Goal: Information Seeking & Learning: Find specific fact

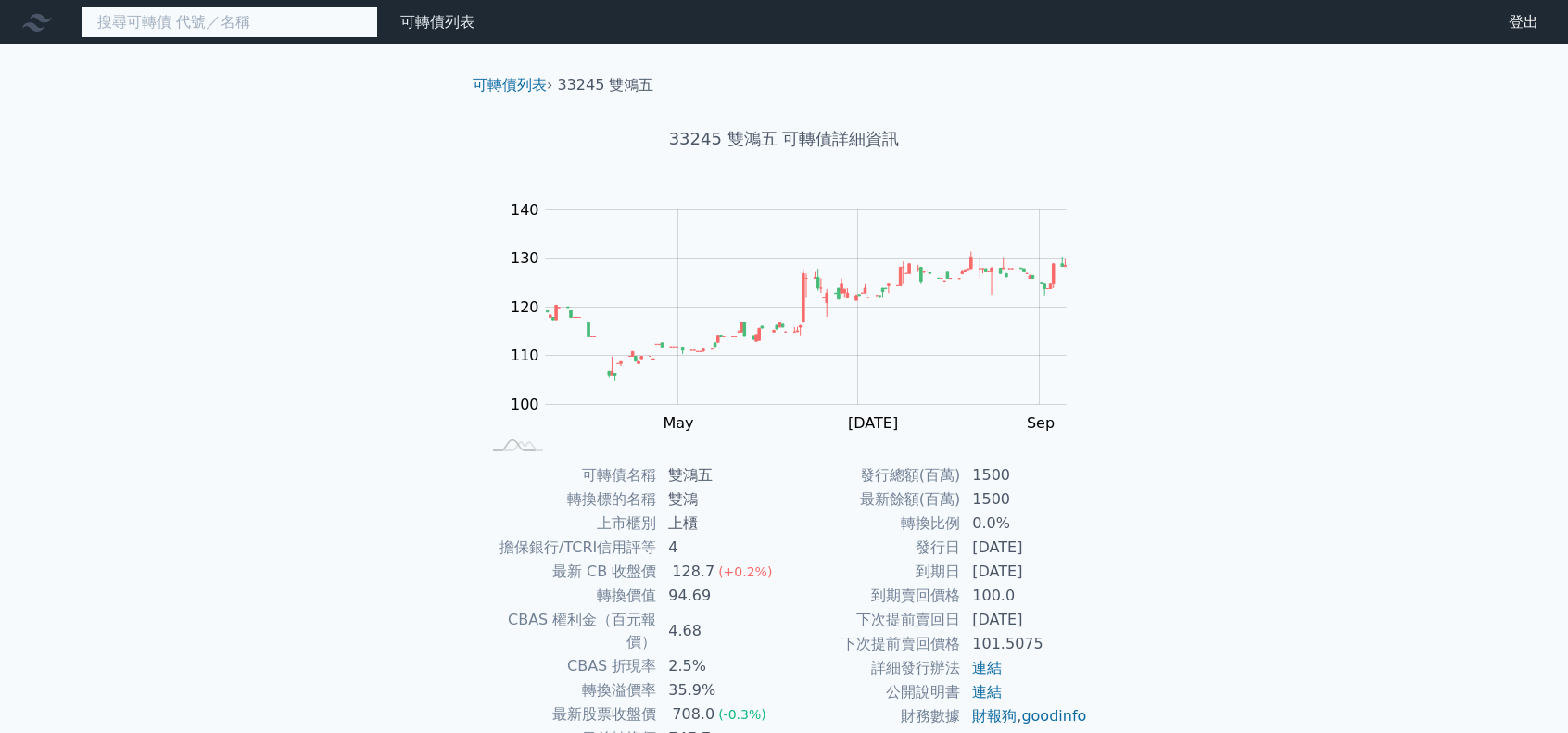
click at [231, 27] on input at bounding box center [229, 22] width 296 height 31
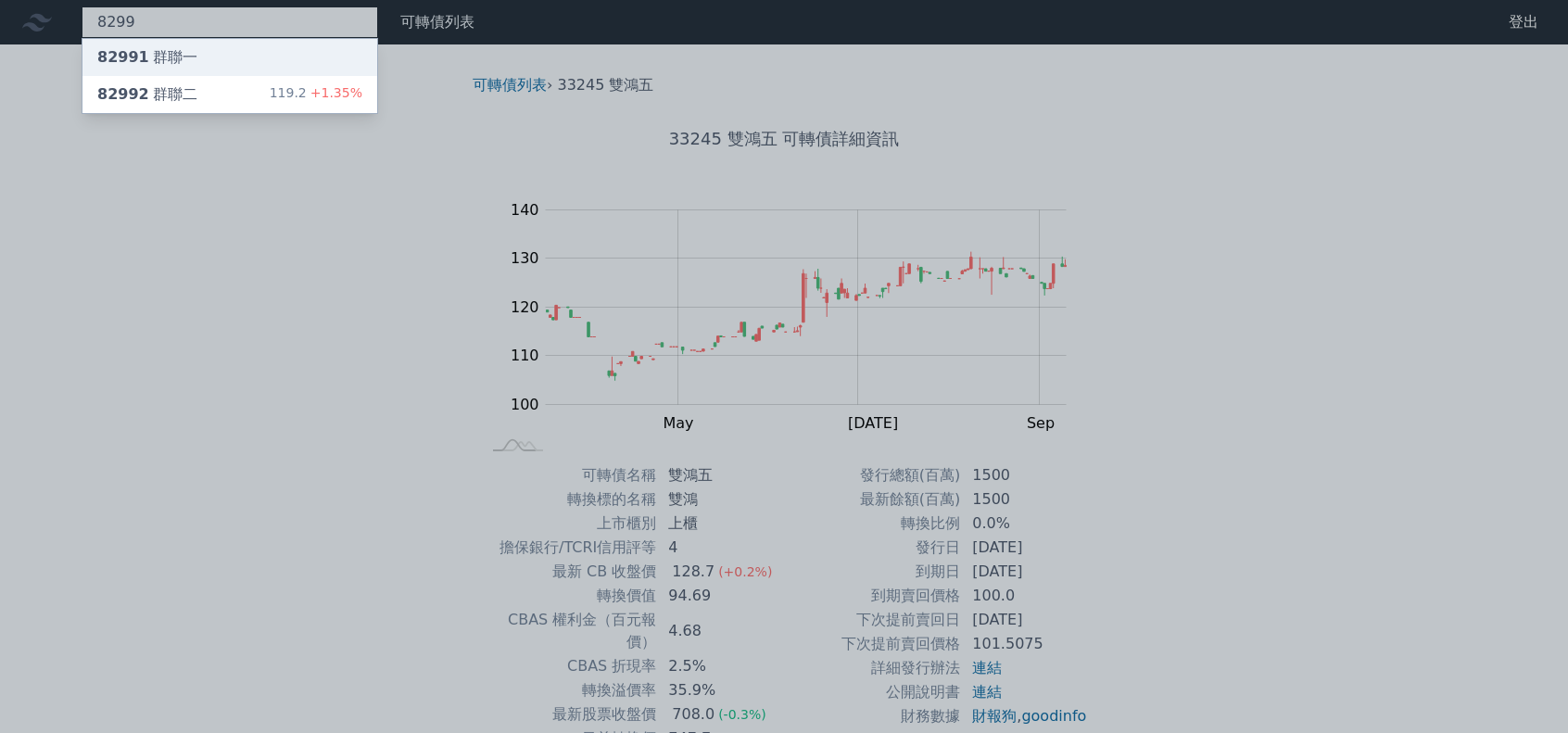
type input "8299"
click at [186, 61] on div "82991 群聯一" at bounding box center [148, 57] width 100 height 22
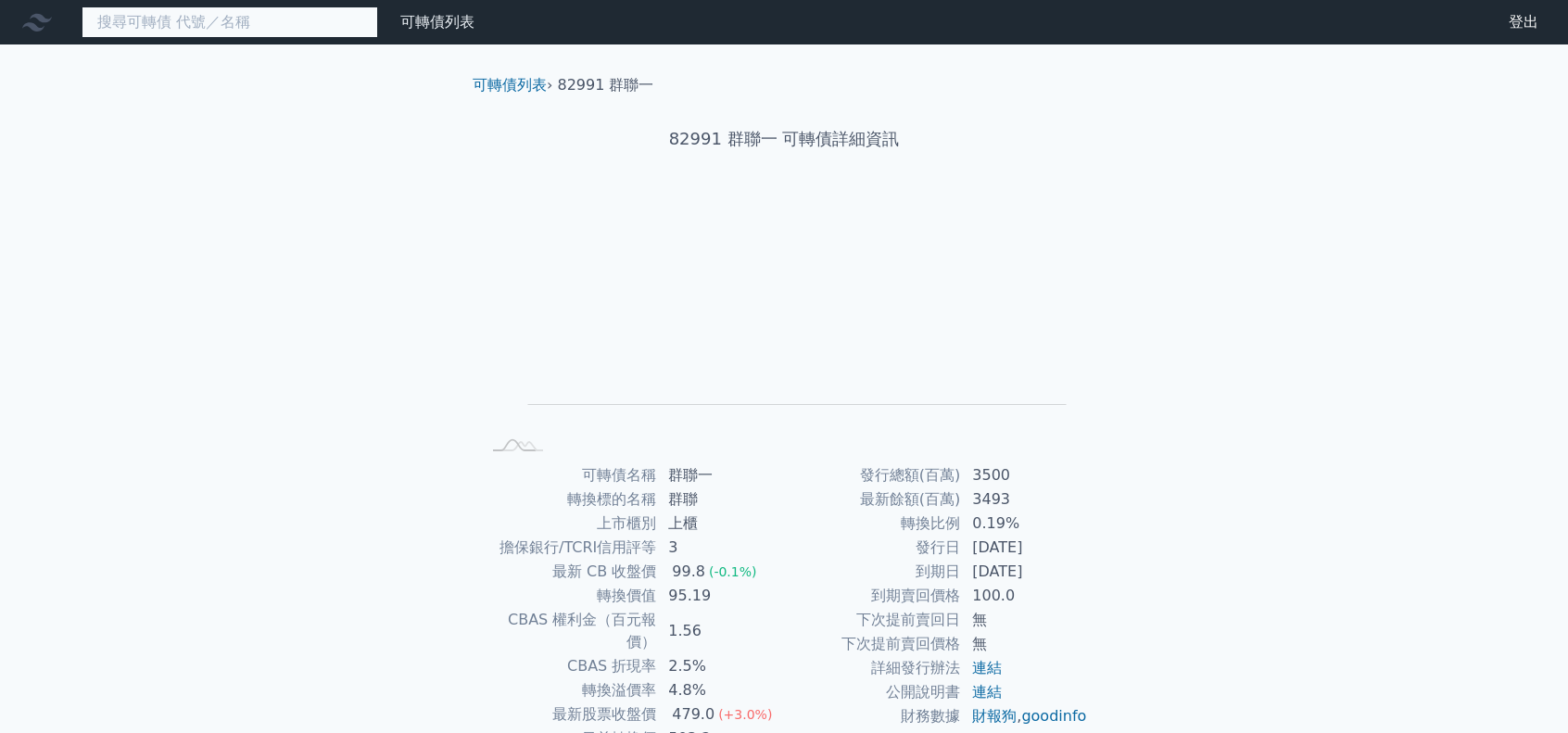
click at [319, 28] on input at bounding box center [229, 22] width 296 height 31
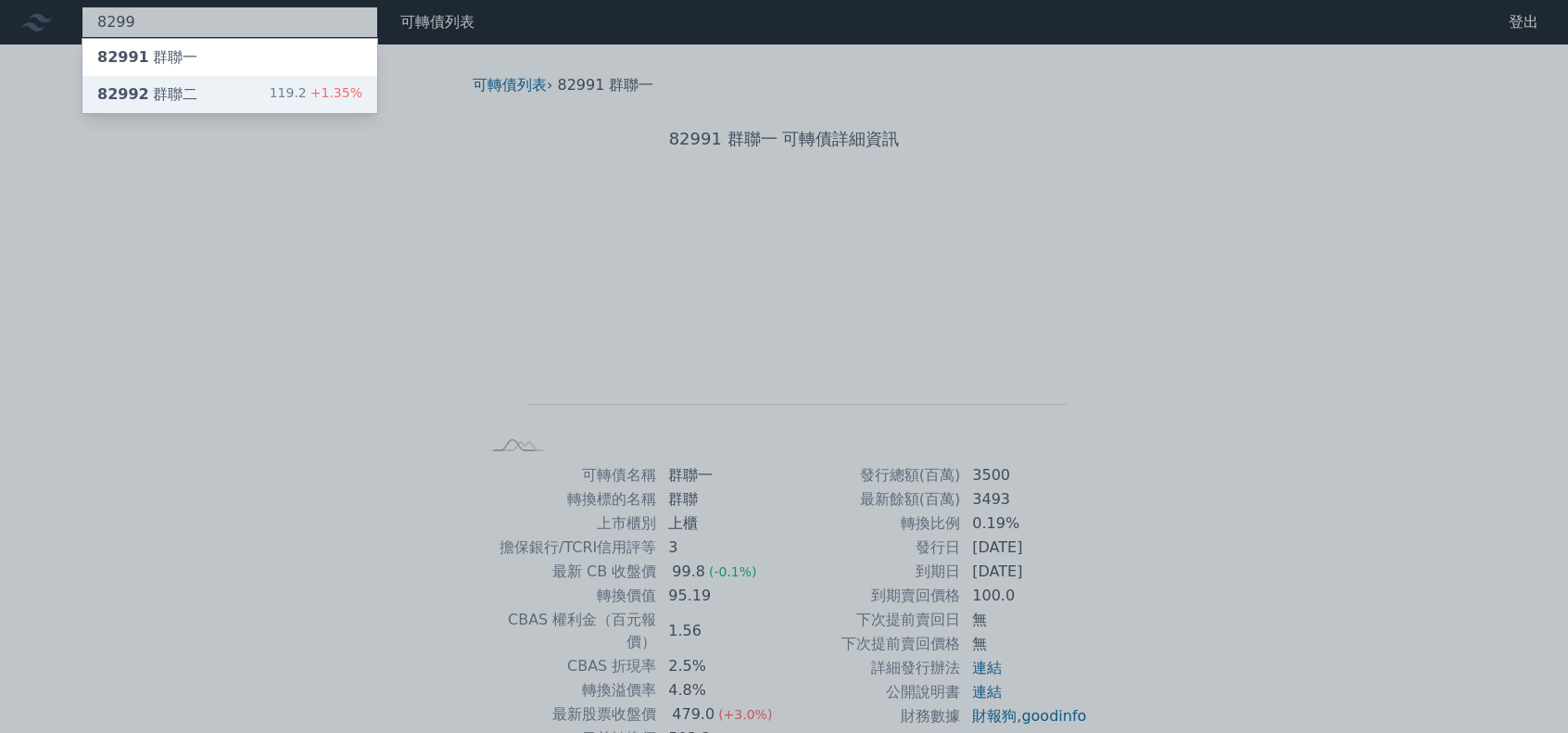
type input "8299"
click at [238, 97] on div "82992 群聯二 119.2 +1.35%" at bounding box center [229, 94] width 294 height 37
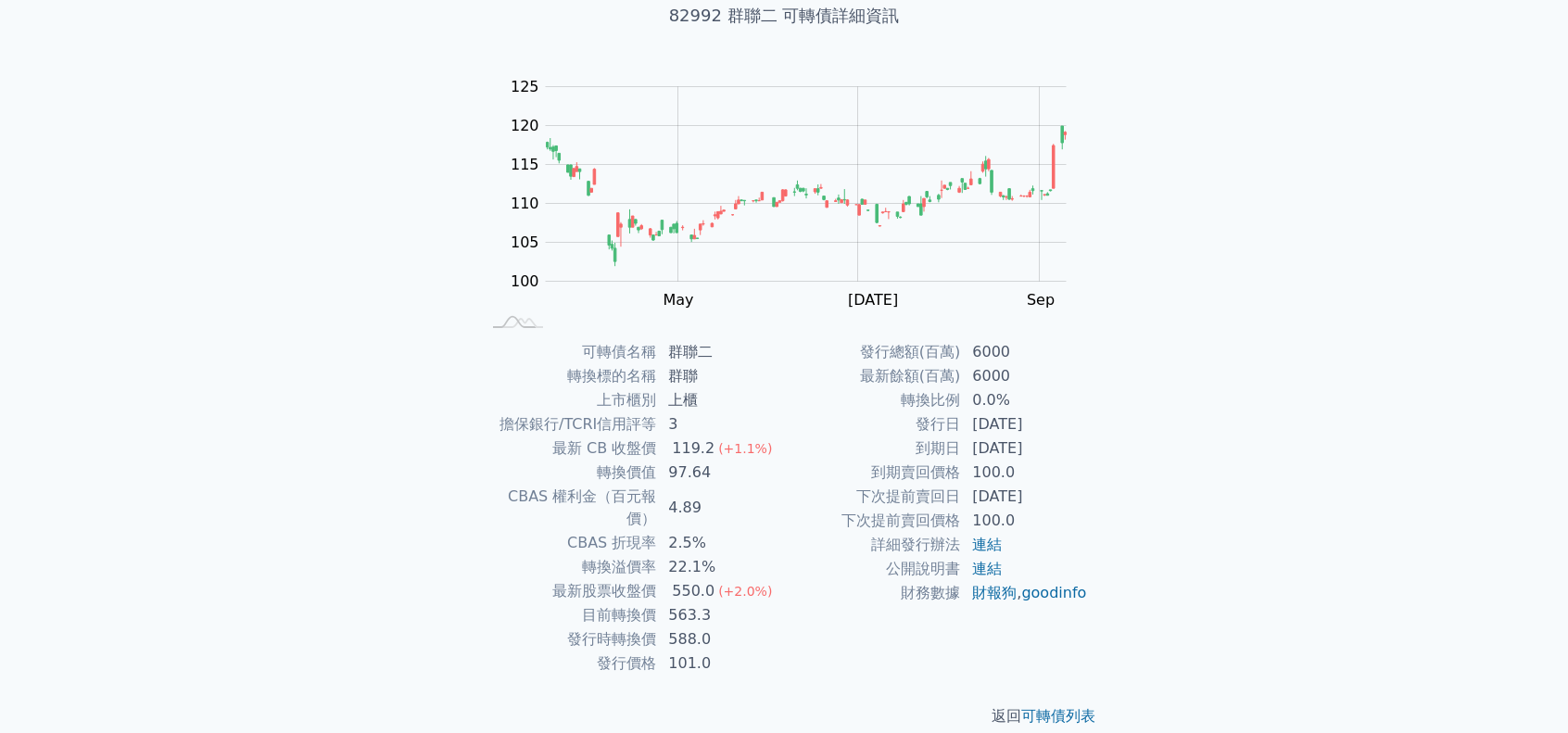
scroll to position [124, 0]
drag, startPoint x: 669, startPoint y: 613, endPoint x: 686, endPoint y: 606, distance: 18.4
click at [686, 627] on td "588.0" at bounding box center [721, 638] width 127 height 24
drag, startPoint x: 664, startPoint y: 592, endPoint x: 692, endPoint y: 586, distance: 28.6
click at [692, 602] on td "563.3" at bounding box center [721, 614] width 127 height 24
